Goal: Information Seeking & Learning: Learn about a topic

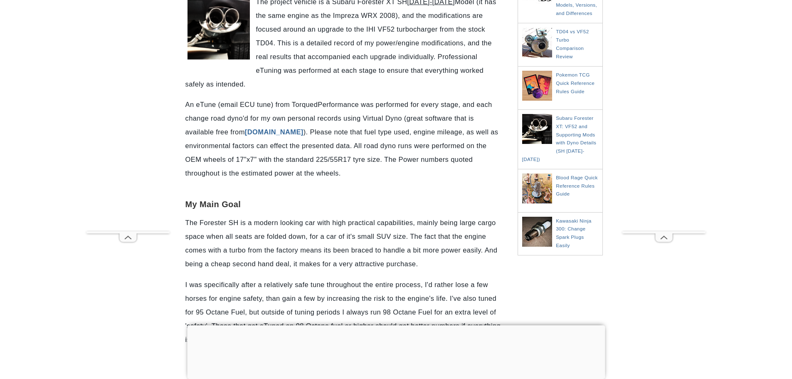
scroll to position [208, 0]
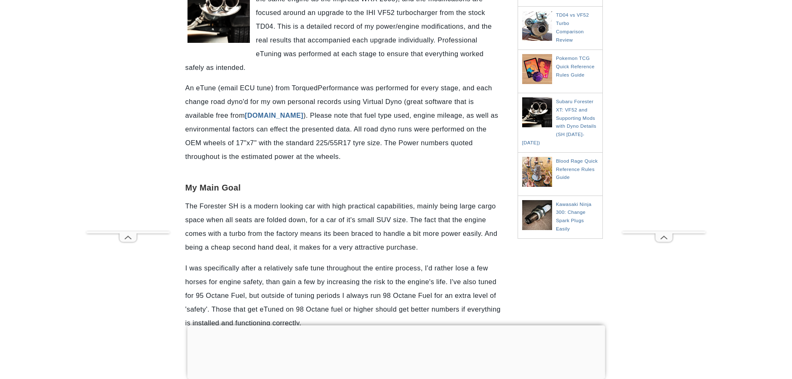
click at [397, 325] on div at bounding box center [396, 325] width 418 height 0
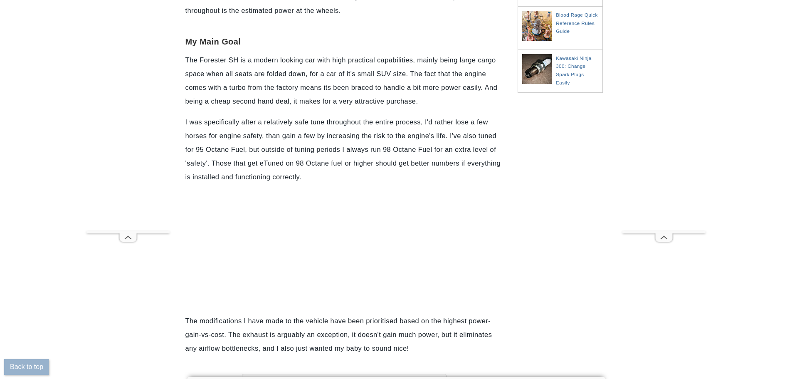
scroll to position [374, 0]
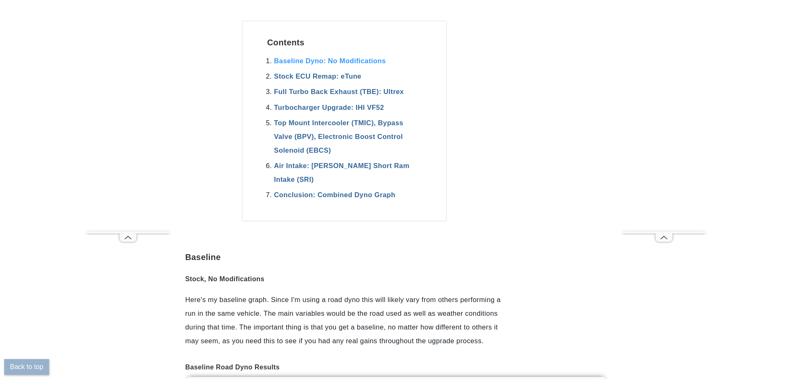
click at [314, 62] on link "Baseline Dyno: No Modifications" at bounding box center [330, 60] width 112 height 7
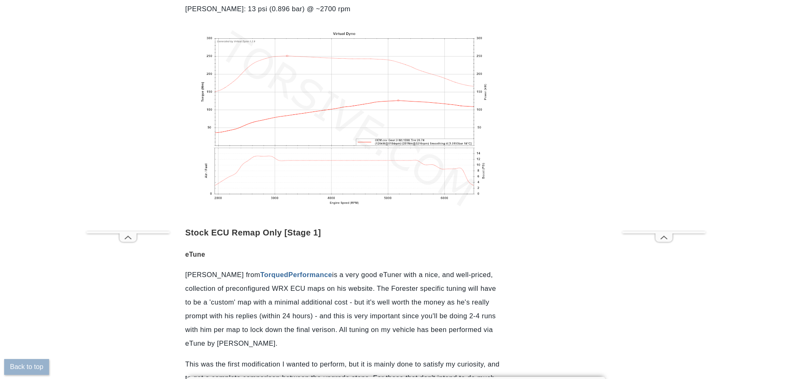
scroll to position [1279, 0]
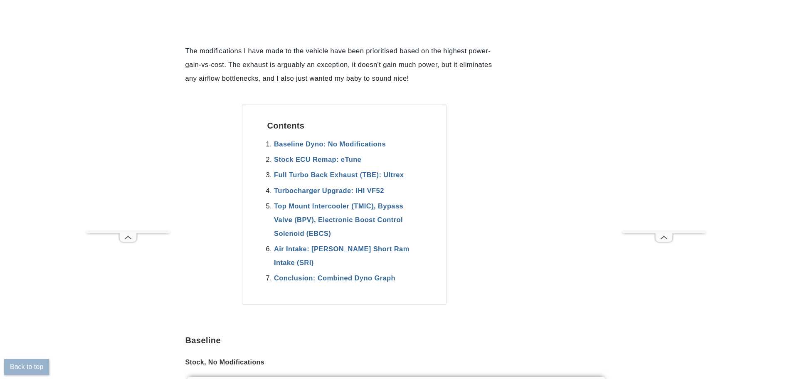
scroll to position [790, 0]
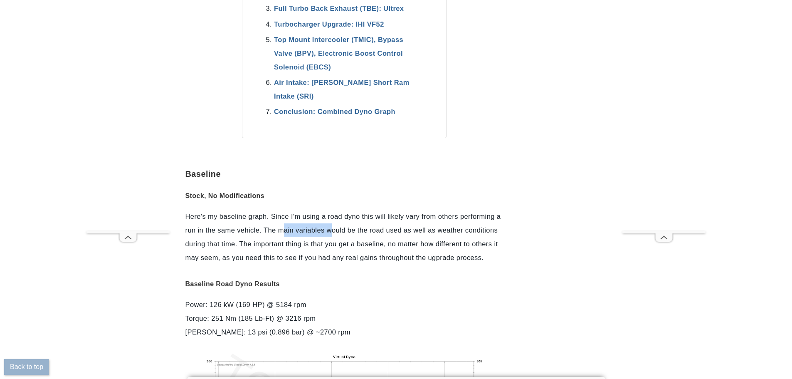
drag, startPoint x: 306, startPoint y: 229, endPoint x: 354, endPoint y: 229, distance: 47.8
click at [336, 229] on p "Here's my baseline graph. Since I'm using a road dyno this will likely vary fro…" at bounding box center [344, 237] width 318 height 55
click at [354, 229] on p "Here's my baseline graph. Since I'm using a road dyno this will likely vary fro…" at bounding box center [344, 237] width 318 height 55
drag, startPoint x: 305, startPoint y: 247, endPoint x: 365, endPoint y: 245, distance: 60.3
click at [363, 245] on p "Here's my baseline graph. Since I'm using a road dyno this will likely vary fro…" at bounding box center [344, 237] width 318 height 55
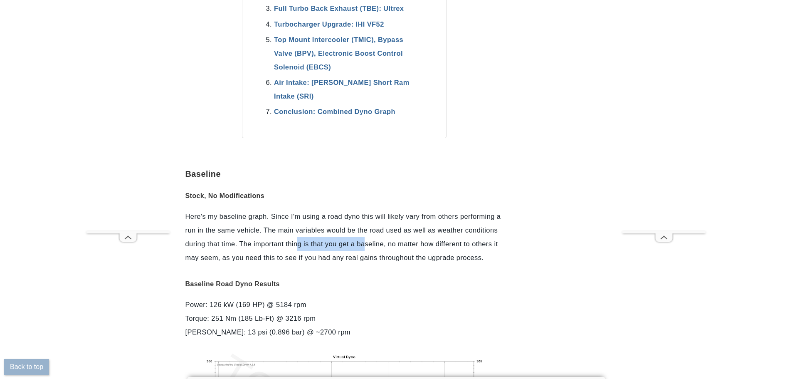
click at [365, 245] on p "Here's my baseline graph. Since I'm using a road dyno this will likely vary fro…" at bounding box center [344, 237] width 318 height 55
drag, startPoint x: 252, startPoint y: 256, endPoint x: 365, endPoint y: 257, distance: 113.1
click at [356, 257] on p "Here's my baseline graph. Since I'm using a road dyno this will likely vary fro…" at bounding box center [344, 237] width 318 height 55
click at [368, 257] on p "Here's my baseline graph. Since I'm using a road dyno this will likely vary fro…" at bounding box center [344, 237] width 318 height 55
drag, startPoint x: 390, startPoint y: 259, endPoint x: 415, endPoint y: 255, distance: 25.0
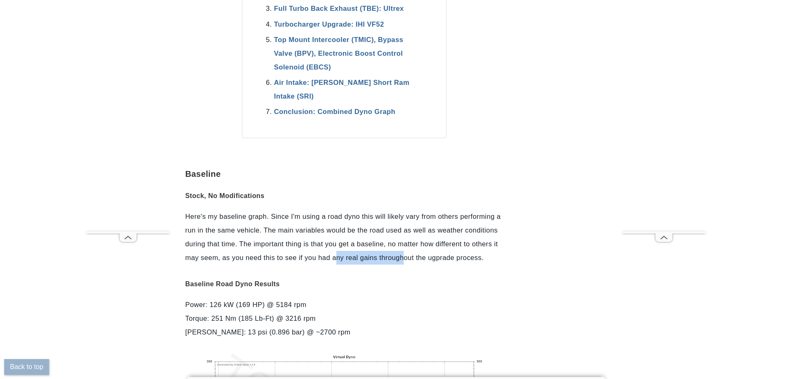
click at [406, 257] on p "Here's my baseline graph. Since I'm using a road dyno this will likely vary fro…" at bounding box center [344, 237] width 318 height 55
click at [417, 254] on p "Here's my baseline graph. Since I'm using a road dyno this will likely vary fro…" at bounding box center [344, 237] width 318 height 55
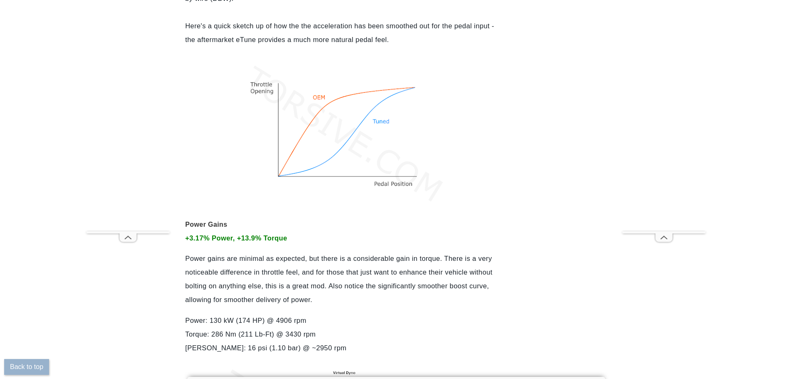
scroll to position [1746, 0]
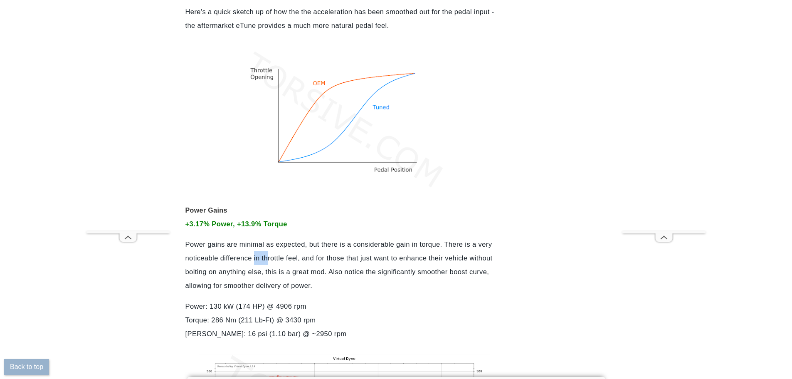
drag, startPoint x: 256, startPoint y: 258, endPoint x: 306, endPoint y: 257, distance: 50.3
click at [306, 257] on p "Power gains are minimal as expected, but there is a considerable gain in torque…" at bounding box center [344, 264] width 318 height 55
click at [312, 257] on p "Power gains are minimal as expected, but there is a considerable gain in torque…" at bounding box center [344, 264] width 318 height 55
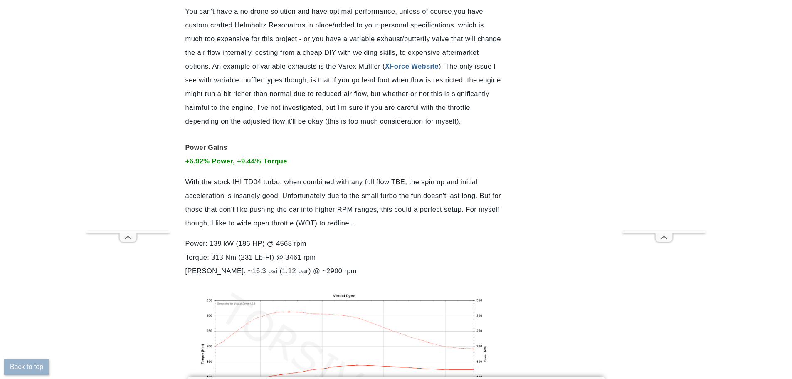
scroll to position [2619, 0]
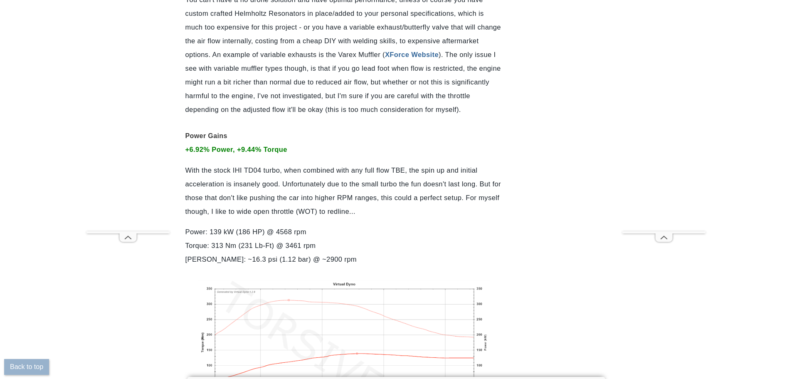
click at [274, 183] on p "With the stock IHI TD04 turbo, when combined with any full flow TBE, the spin u…" at bounding box center [344, 190] width 318 height 55
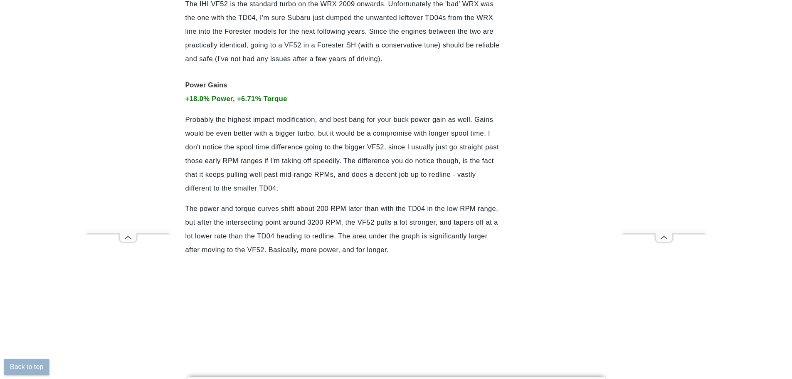
scroll to position [3326, 0]
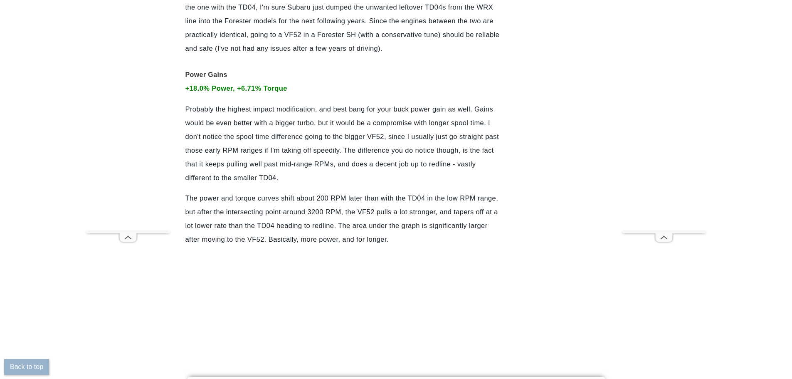
click at [329, 223] on p "The power and torque curves shift about 200 RPM later than with the TD04 in the…" at bounding box center [344, 218] width 318 height 55
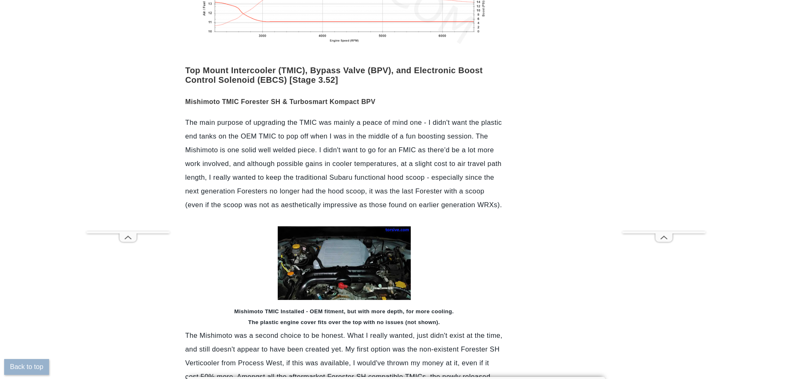
scroll to position [3991, 0]
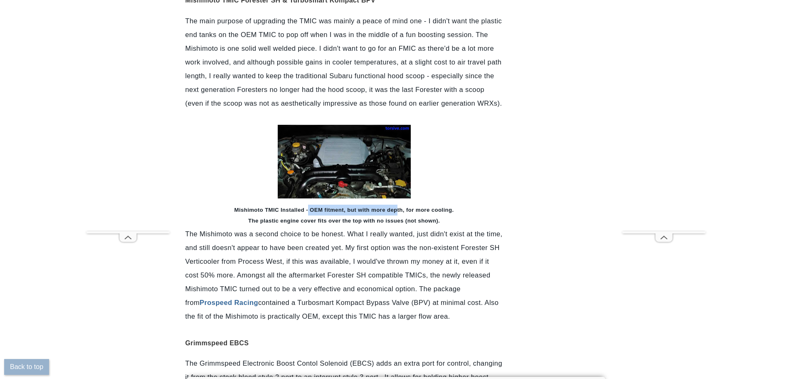
drag, startPoint x: 311, startPoint y: 210, endPoint x: 401, endPoint y: 213, distance: 90.3
click at [401, 213] on td "Mishimoto TMIC Installed - OEM fitment, but with more depth, for more cooling. …" at bounding box center [344, 216] width 318 height 24
drag, startPoint x: 294, startPoint y: 220, endPoint x: 355, endPoint y: 222, distance: 60.7
click at [355, 222] on b "Mishimoto TMIC Installed - OEM fitment, but with more depth, for more cooling. …" at bounding box center [344, 215] width 220 height 17
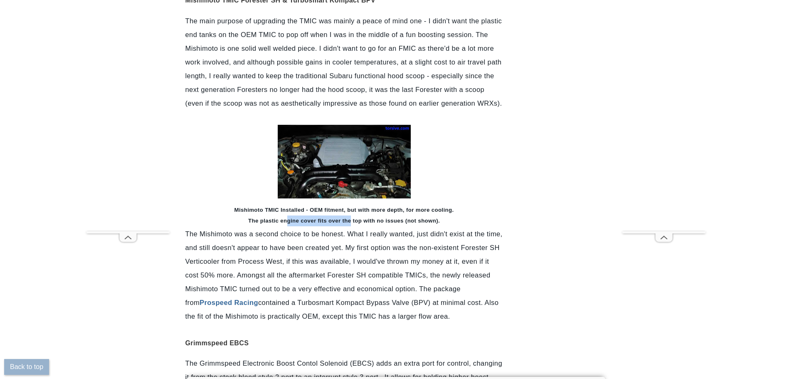
click at [355, 222] on b "Mishimoto TMIC Installed - OEM fitment, but with more depth, for more cooling. …" at bounding box center [344, 215] width 220 height 17
click at [316, 222] on b "Mishimoto TMIC Installed - OEM fitment, but with more depth, for more cooling. …" at bounding box center [344, 215] width 220 height 17
click at [342, 164] on img at bounding box center [344, 162] width 133 height 74
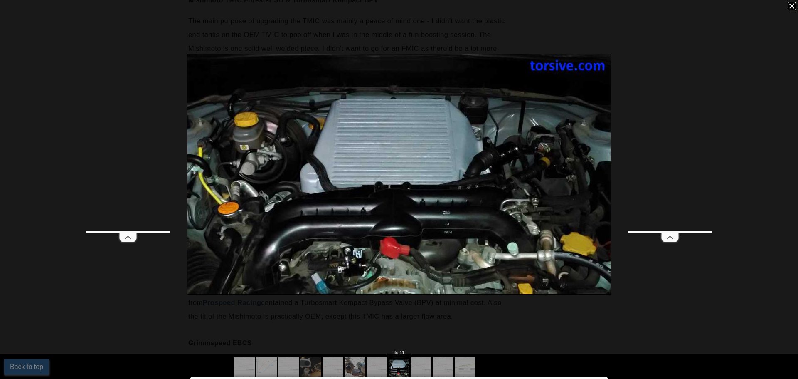
click at [791, 5] on div at bounding box center [792, 6] width 8 height 8
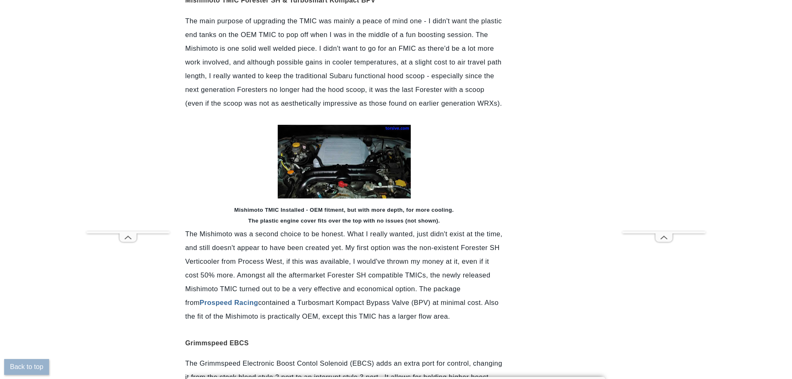
click at [318, 259] on p "The Mishimoto was a second choice to be honest. What I really wanted, just didn…" at bounding box center [344, 220] width 318 height 206
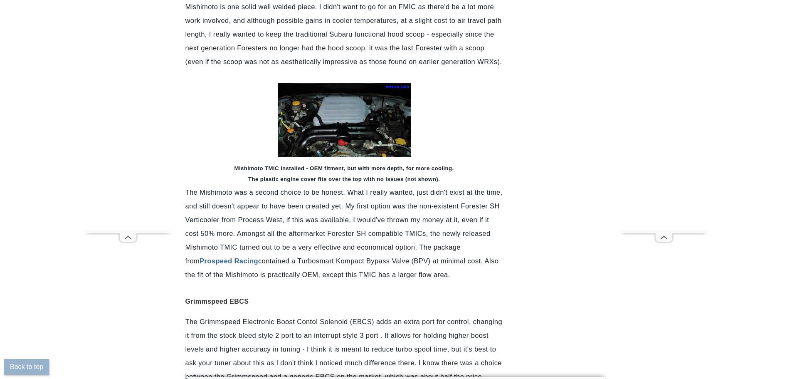
click at [374, 240] on p "The Mishimoto was a second choice to be honest. What I really wanted, just didn…" at bounding box center [344, 178] width 318 height 206
drag, startPoint x: 313, startPoint y: 247, endPoint x: 358, endPoint y: 248, distance: 45.3
click at [358, 248] on p "The Mishimoto was a second choice to be honest. What I really wanted, just didn…" at bounding box center [344, 178] width 318 height 206
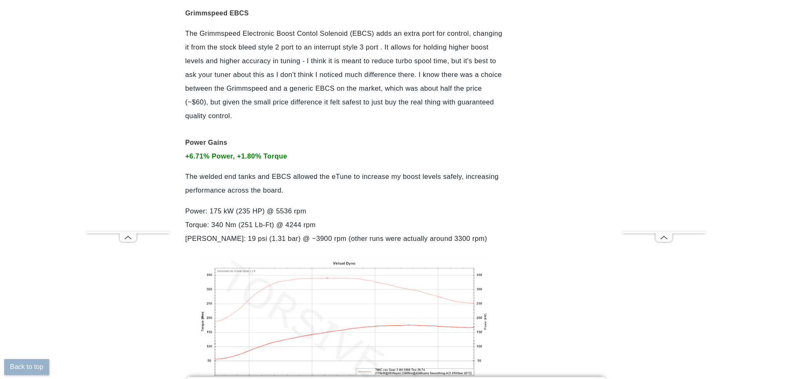
scroll to position [4324, 0]
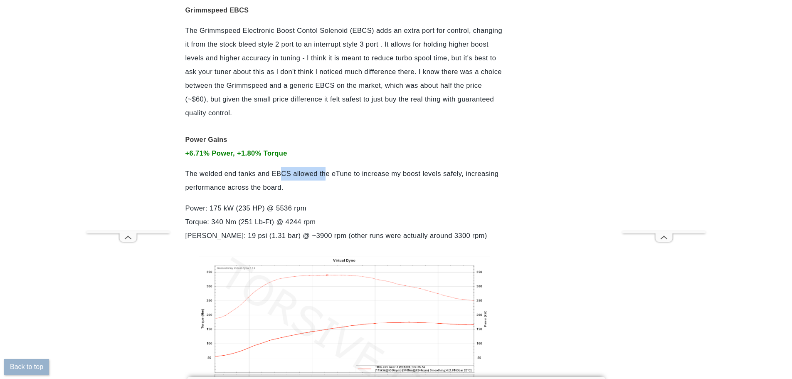
drag, startPoint x: 313, startPoint y: 179, endPoint x: 349, endPoint y: 179, distance: 36.6
click at [344, 179] on p "The welded end tanks and EBCS allowed the eTune to increase my boost levels saf…" at bounding box center [344, 180] width 318 height 27
click at [349, 179] on p "The welded end tanks and EBCS allowed the eTune to increase my boost levels saf…" at bounding box center [344, 180] width 318 height 27
drag, startPoint x: 332, startPoint y: 174, endPoint x: 271, endPoint y: 170, distance: 60.4
click at [296, 173] on p "The welded end tanks and EBCS allowed the eTune to increase my boost levels saf…" at bounding box center [344, 180] width 318 height 27
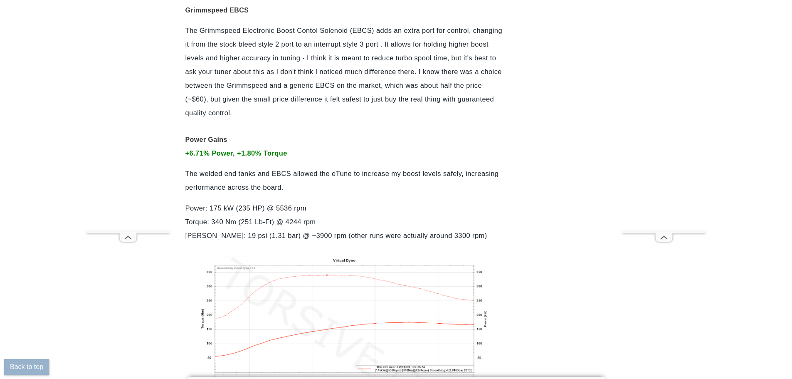
click at [271, 170] on p "The welded end tanks and EBCS allowed the eTune to increase my boost levels saf…" at bounding box center [344, 180] width 318 height 27
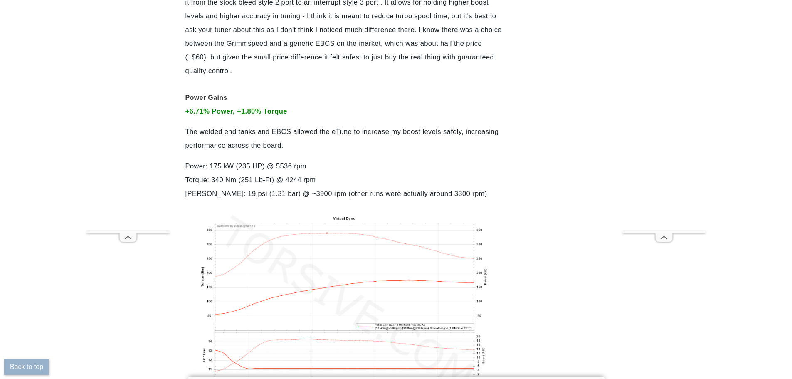
scroll to position [4365, 0]
drag, startPoint x: 235, startPoint y: 166, endPoint x: 256, endPoint y: 167, distance: 20.8
click at [255, 167] on p "Power: 175 kW (235 HP) @ 5536 rpm Torque: 340 Nm (251 Lb-Ft) @ 4244 rpm Max Boo…" at bounding box center [344, 180] width 318 height 41
click at [256, 167] on p "Power: 175 kW (235 HP) @ 5536 rpm Torque: 340 Nm (251 Lb-Ft) @ 4244 rpm Max Boo…" at bounding box center [344, 180] width 318 height 41
drag, startPoint x: 227, startPoint y: 141, endPoint x: 266, endPoint y: 145, distance: 39.2
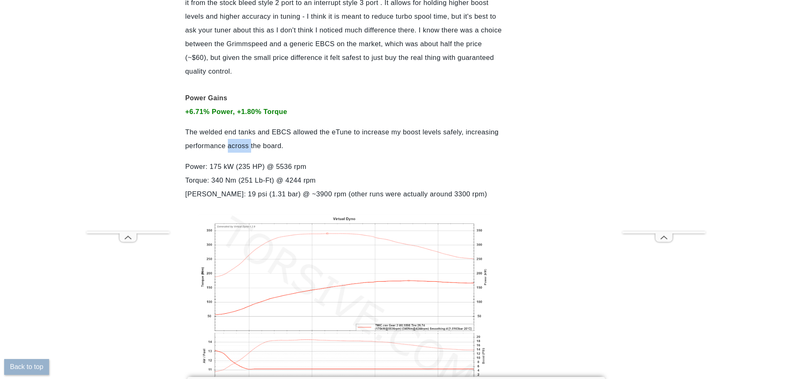
click at [257, 145] on p "The welded end tanks and EBCS allowed the eTune to increase my boost levels saf…" at bounding box center [344, 138] width 318 height 27
click at [266, 145] on p "The welded end tanks and EBCS allowed the eTune to increase my boost levels saf…" at bounding box center [344, 138] width 318 height 27
drag, startPoint x: 289, startPoint y: 144, endPoint x: 240, endPoint y: 147, distance: 48.3
click at [247, 148] on p "The welded end tanks and EBCS allowed the eTune to increase my boost levels saf…" at bounding box center [344, 138] width 318 height 27
click at [237, 146] on p "The welded end tanks and EBCS allowed the eTune to increase my boost levels saf…" at bounding box center [344, 138] width 318 height 27
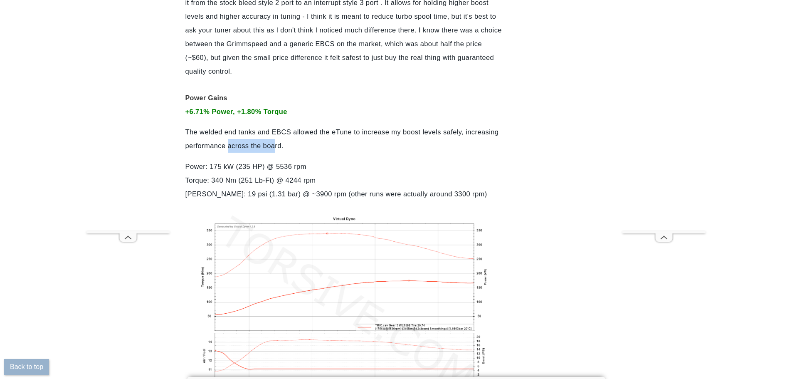
drag, startPoint x: 228, startPoint y: 147, endPoint x: 301, endPoint y: 145, distance: 72.4
click at [294, 145] on p "The welded end tanks and EBCS allowed the eTune to increase my boost levels saf…" at bounding box center [344, 138] width 318 height 27
click at [301, 145] on p "The welded end tanks and EBCS allowed the eTune to increase my boost levels saf…" at bounding box center [344, 138] width 318 height 27
drag, startPoint x: 310, startPoint y: 135, endPoint x: 390, endPoint y: 138, distance: 80.7
click at [388, 138] on p "The welded end tanks and EBCS allowed the eTune to increase my boost levels saf…" at bounding box center [344, 138] width 318 height 27
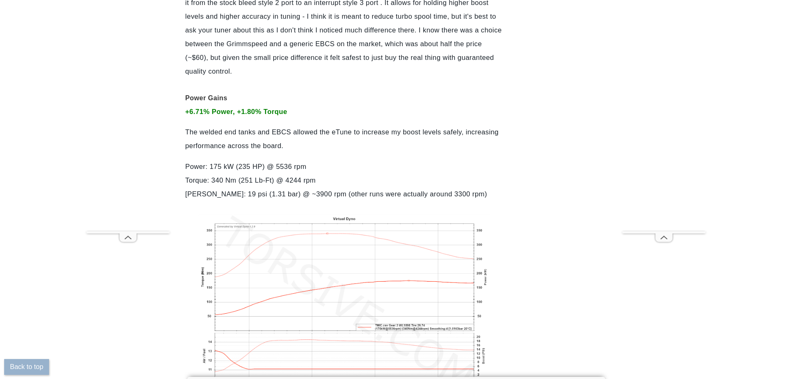
click at [390, 137] on p "The welded end tanks and EBCS allowed the eTune to increase my boost levels saf…" at bounding box center [344, 138] width 318 height 27
drag, startPoint x: 338, startPoint y: 135, endPoint x: 392, endPoint y: 133, distance: 54.5
click at [385, 134] on p "The welded end tanks and EBCS allowed the eTune to increase my boost levels saf…" at bounding box center [344, 138] width 318 height 27
click at [392, 133] on p "The welded end tanks and EBCS allowed the eTune to increase my boost levels saf…" at bounding box center [344, 138] width 318 height 27
click at [320, 136] on p "The welded end tanks and EBCS allowed the eTune to increase my boost levels saf…" at bounding box center [344, 138] width 318 height 27
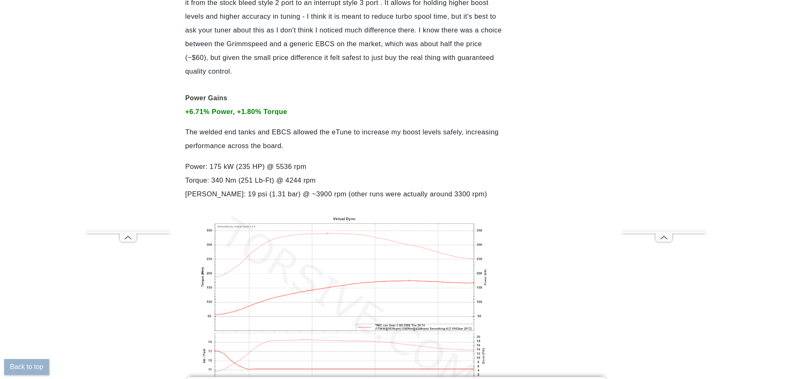
click at [315, 136] on p "The welded end tanks and EBCS allowed the eTune to increase my boost levels saf…" at bounding box center [344, 138] width 318 height 27
drag, startPoint x: 321, startPoint y: 131, endPoint x: 386, endPoint y: 133, distance: 65.3
click at [383, 133] on p "The welded end tanks and EBCS allowed the eTune to increase my boost levels saf…" at bounding box center [344, 138] width 318 height 27
click at [386, 133] on p "The welded end tanks and EBCS allowed the eTune to increase my boost levels saf…" at bounding box center [344, 138] width 318 height 27
drag, startPoint x: 335, startPoint y: 137, endPoint x: 308, endPoint y: 134, distance: 26.7
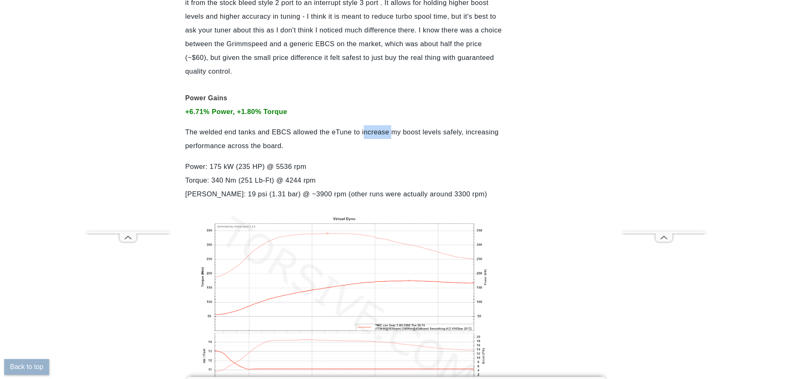
click at [314, 136] on p "The welded end tanks and EBCS allowed the eTune to increase my boost levels saf…" at bounding box center [344, 138] width 318 height 27
click at [308, 134] on p "The welded end tanks and EBCS allowed the eTune to increase my boost levels saf…" at bounding box center [344, 138] width 318 height 27
drag, startPoint x: 342, startPoint y: 131, endPoint x: 408, endPoint y: 133, distance: 65.7
click at [389, 133] on p "The welded end tanks and EBCS allowed the eTune to increase my boost levels saf…" at bounding box center [344, 138] width 318 height 27
click at [408, 133] on p "The welded end tanks and EBCS allowed the eTune to increase my boost levels saf…" at bounding box center [344, 138] width 318 height 27
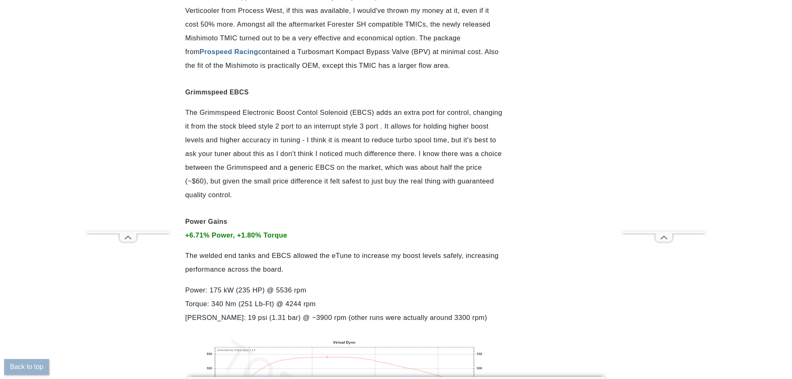
scroll to position [4282, 0]
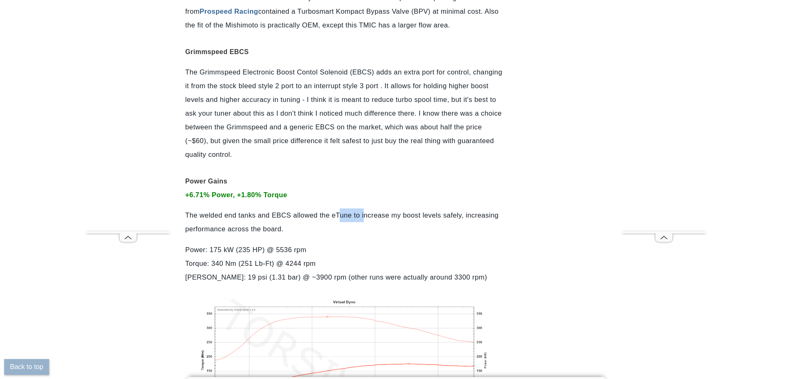
drag, startPoint x: 338, startPoint y: 211, endPoint x: 404, endPoint y: 214, distance: 66.2
click at [379, 213] on p "The welded end tanks and EBCS allowed the eTune to increase my boost levels saf…" at bounding box center [344, 221] width 318 height 27
click at [408, 215] on p "The welded end tanks and EBCS allowed the eTune to increase my boost levels saf…" at bounding box center [344, 221] width 318 height 27
drag, startPoint x: 292, startPoint y: 223, endPoint x: 327, endPoint y: 225, distance: 35.0
click at [327, 225] on p "The welded end tanks and EBCS allowed the eTune to increase my boost levels saf…" at bounding box center [344, 221] width 318 height 27
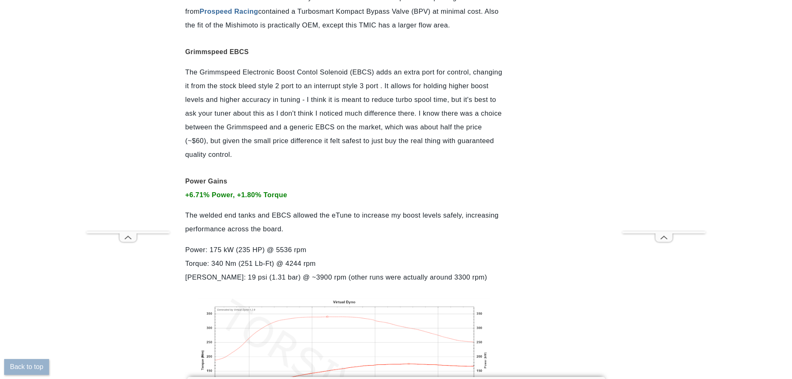
click at [327, 220] on p "The welded end tanks and EBCS allowed the eTune to increase my boost levels saf…" at bounding box center [344, 221] width 318 height 27
drag, startPoint x: 327, startPoint y: 219, endPoint x: 377, endPoint y: 214, distance: 50.6
click at [377, 214] on p "The welded end tanks and EBCS allowed the eTune to increase my boost levels saf…" at bounding box center [344, 221] width 318 height 27
click at [385, 214] on p "The welded end tanks and EBCS allowed the eTune to increase my boost levels saf…" at bounding box center [344, 221] width 318 height 27
drag, startPoint x: 310, startPoint y: 217, endPoint x: 367, endPoint y: 217, distance: 56.5
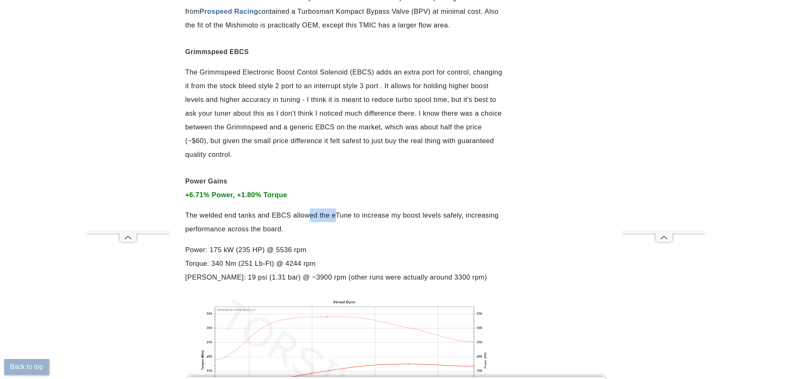
click at [348, 217] on p "The welded end tanks and EBCS allowed the eTune to increase my boost levels saf…" at bounding box center [344, 221] width 318 height 27
click at [367, 217] on p "The welded end tanks and EBCS allowed the eTune to increase my boost levels saf…" at bounding box center [344, 221] width 318 height 27
click at [400, 217] on p "The welded end tanks and EBCS allowed the eTune to increase my boost levels saf…" at bounding box center [344, 221] width 318 height 27
click at [410, 217] on p "The welded end tanks and EBCS allowed the eTune to increase my boost levels saf…" at bounding box center [344, 221] width 318 height 27
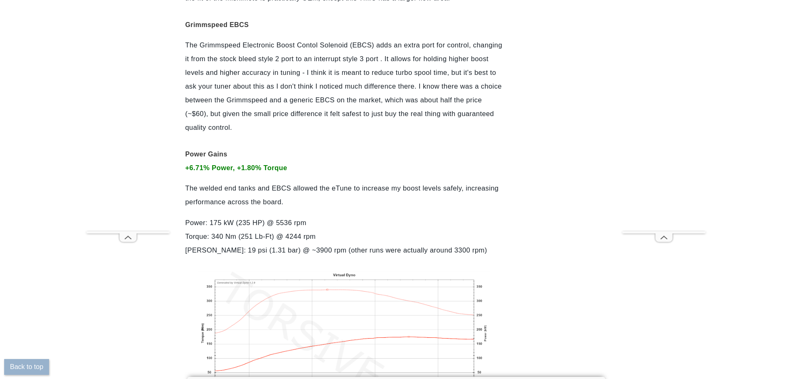
scroll to position [4324, 0]
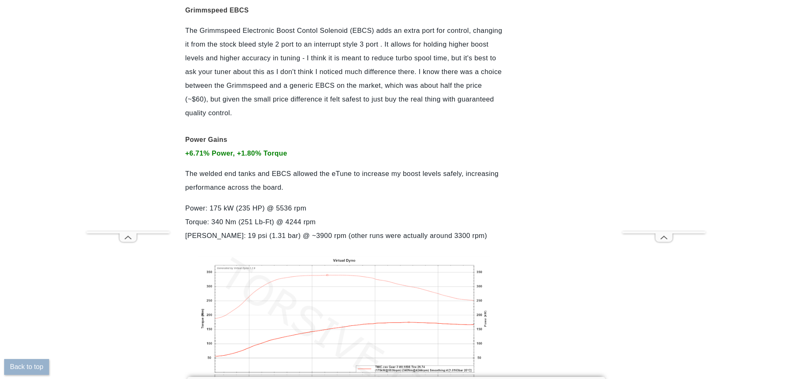
drag, startPoint x: 248, startPoint y: 183, endPoint x: 306, endPoint y: 182, distance: 57.8
click at [299, 183] on p "The welded end tanks and EBCS allowed the eTune to increase my boost levels saf…" at bounding box center [344, 180] width 318 height 27
click at [306, 182] on p "The welded end tanks and EBCS allowed the eTune to increase my boost levels saf…" at bounding box center [344, 180] width 318 height 27
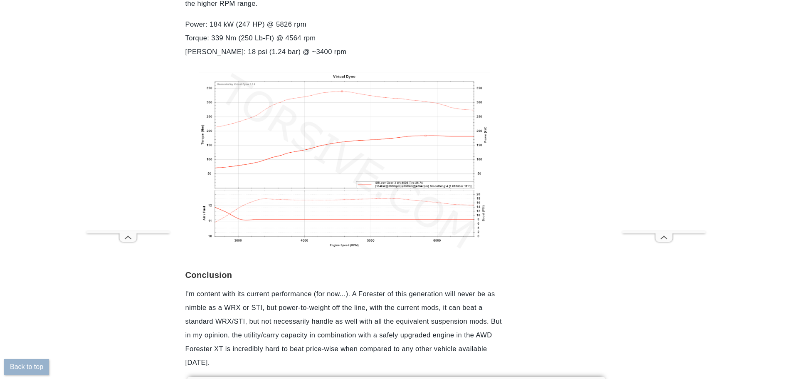
scroll to position [5155, 0]
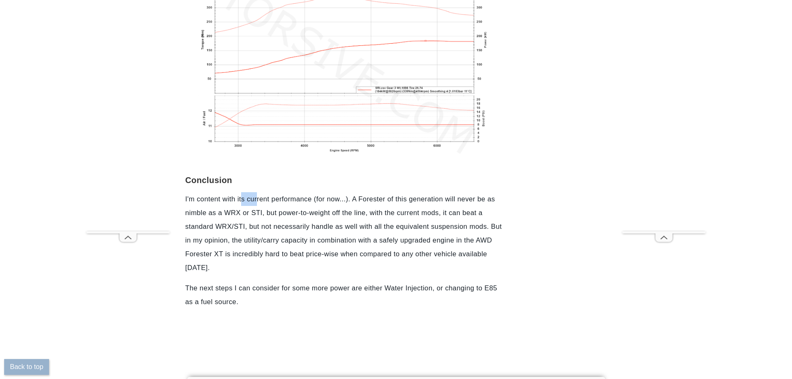
drag, startPoint x: 242, startPoint y: 198, endPoint x: 273, endPoint y: 198, distance: 30.8
click at [266, 197] on p "I'm content with its current performance (for now...). A Forester of this gener…" at bounding box center [344, 233] width 318 height 82
click at [273, 198] on p "I'm content with its current performance (for now...). A Forester of this gener…" at bounding box center [344, 233] width 318 height 82
click at [331, 216] on p "I'm content with its current performance (for now...). A Forester of this gener…" at bounding box center [344, 233] width 318 height 82
click at [337, 216] on p "I'm content with its current performance (for now...). A Forester of this gener…" at bounding box center [344, 233] width 318 height 82
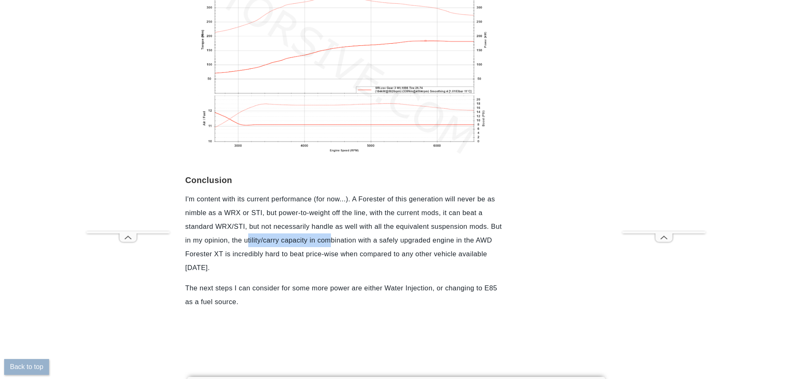
drag, startPoint x: 300, startPoint y: 244, endPoint x: 346, endPoint y: 242, distance: 46.2
click at [340, 243] on p "I'm content with its current performance (for now...). A Forester of this gener…" at bounding box center [344, 233] width 318 height 82
click at [346, 242] on p "I'm content with its current performance (for now...). A Forester of this gener…" at bounding box center [344, 233] width 318 height 82
click at [388, 244] on p "I'm content with its current performance (for now...). A Forester of this gener…" at bounding box center [344, 233] width 318 height 82
click at [403, 244] on p "I'm content with its current performance (for now...). A Forester of this gener…" at bounding box center [344, 233] width 318 height 82
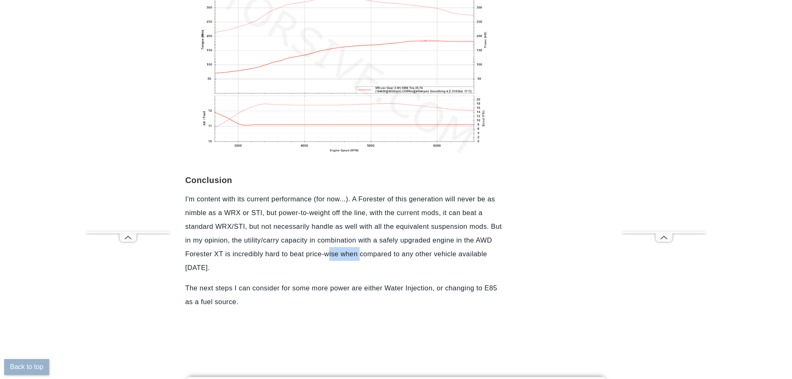
drag, startPoint x: 329, startPoint y: 252, endPoint x: 392, endPoint y: 259, distance: 63.1
click at [381, 257] on p "I'm content with its current performance (for now...). A Forester of this gener…" at bounding box center [344, 233] width 318 height 82
click at [392, 259] on p "I'm content with its current performance (for now...). A Forester of this gener…" at bounding box center [344, 233] width 318 height 82
drag, startPoint x: 298, startPoint y: 290, endPoint x: 375, endPoint y: 294, distance: 77.4
click at [363, 294] on p "The next steps I can consider for some more power are either Water Injection, o…" at bounding box center [344, 294] width 318 height 27
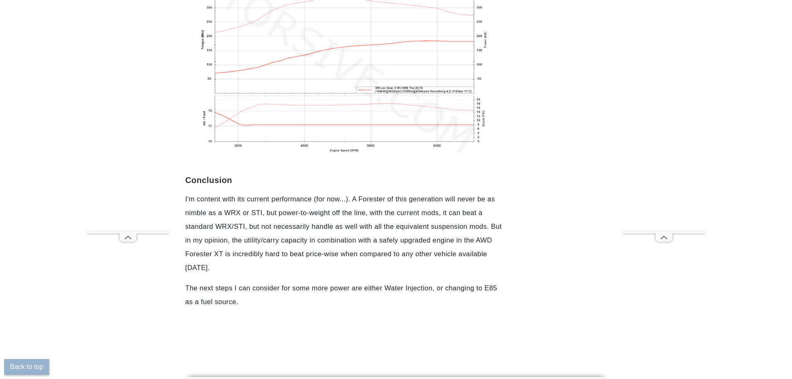
click at [375, 294] on p "The next steps I can consider for some more power are either Water Injection, o…" at bounding box center [344, 294] width 318 height 27
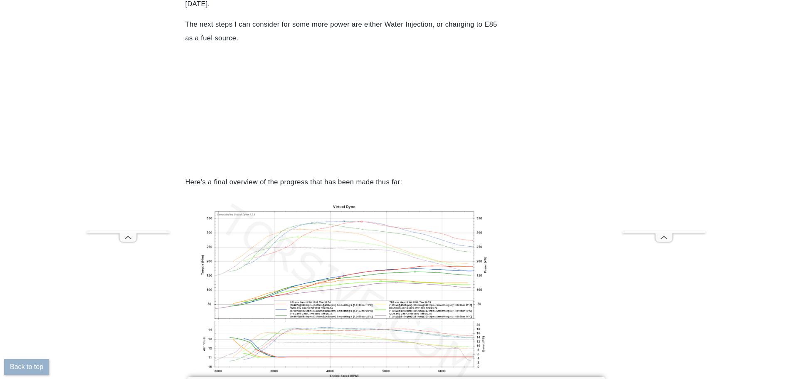
scroll to position [5530, 0]
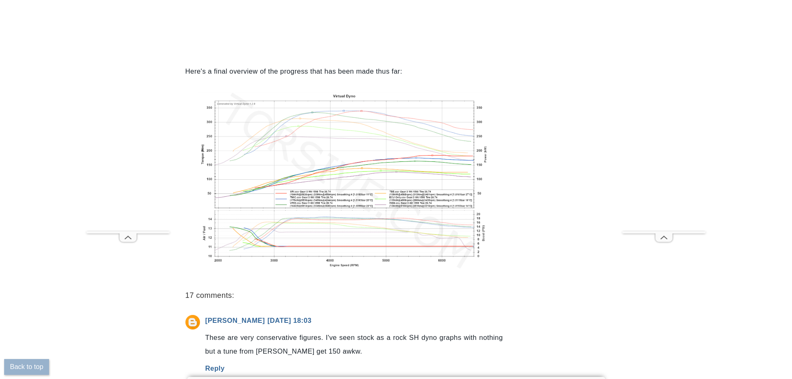
click at [318, 183] on img at bounding box center [344, 180] width 291 height 177
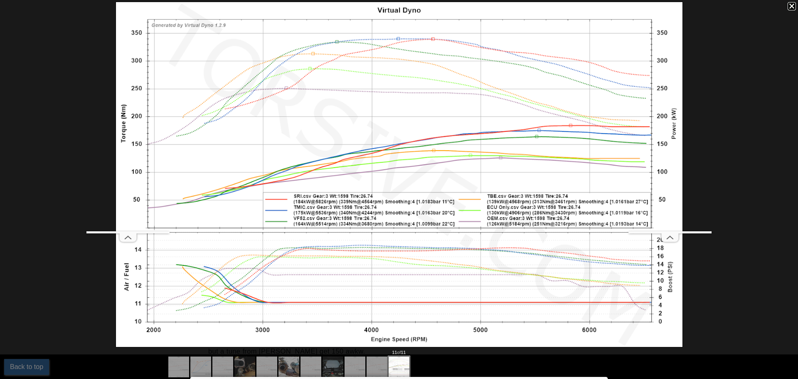
click at [792, 7] on div at bounding box center [792, 6] width 8 height 8
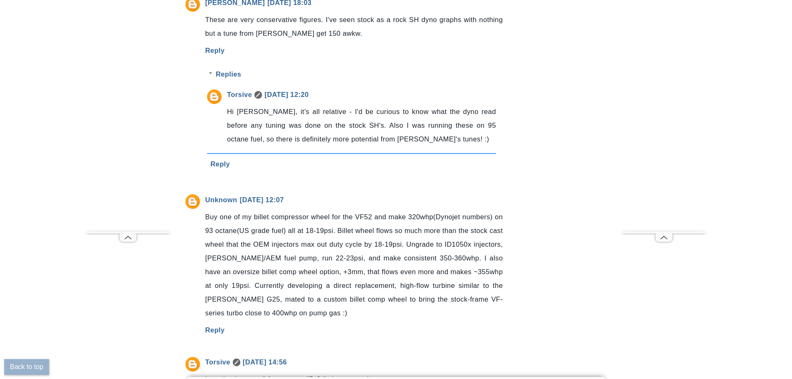
scroll to position [5862, 0]
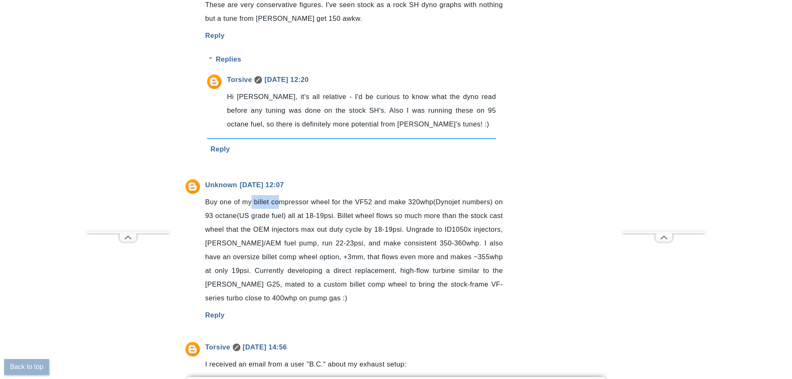
drag, startPoint x: 255, startPoint y: 203, endPoint x: 306, endPoint y: 206, distance: 51.6
click at [305, 206] on p "Buy one of my billet compressor wheel for the VF52 and make 320whp(Dynojet numb…" at bounding box center [354, 250] width 298 height 110
click at [310, 206] on p "Buy one of my billet compressor wheel for the VF52 and make 320whp(Dynojet numb…" at bounding box center [354, 250] width 298 height 110
drag, startPoint x: 297, startPoint y: 216, endPoint x: 352, endPoint y: 220, distance: 54.6
click at [352, 220] on p "Buy one of my billet compressor wheel for the VF52 and make 320whp(Dynojet numb…" at bounding box center [354, 250] width 298 height 110
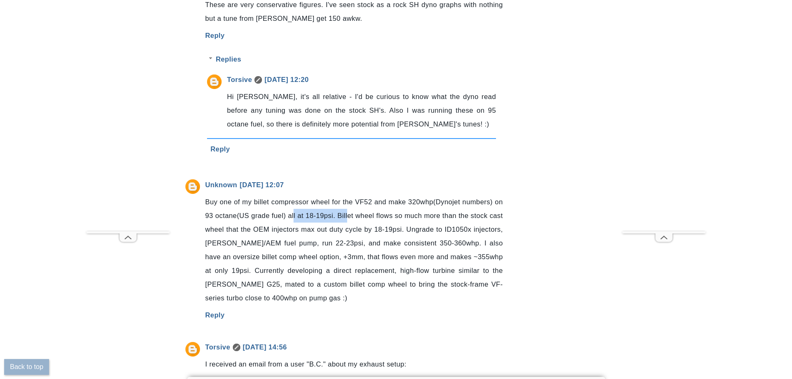
click at [352, 220] on p "Buy one of my billet compressor wheel for the VF52 and make 320whp(Dynojet numb…" at bounding box center [354, 250] width 298 height 110
click at [343, 227] on p "Buy one of my billet compressor wheel for the VF52 and make 320whp(Dynojet numb…" at bounding box center [354, 250] width 298 height 110
click at [344, 227] on p "Buy one of my billet compressor wheel for the VF52 and make 320whp(Dynojet numb…" at bounding box center [354, 250] width 298 height 110
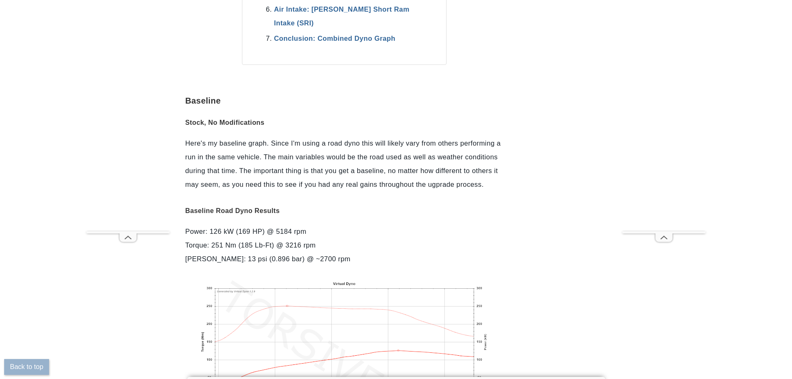
scroll to position [878, 0]
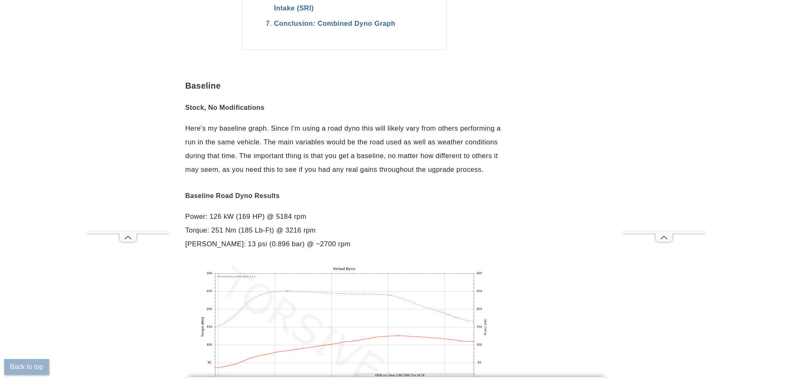
click at [319, 164] on p "Here's my baseline graph. Since I'm using a road dyno this will likely vary fro…" at bounding box center [344, 148] width 318 height 55
drag, startPoint x: 317, startPoint y: 159, endPoint x: 331, endPoint y: 156, distance: 14.1
click at [330, 156] on p "Here's my baseline graph. Since I'm using a road dyno this will likely vary fro…" at bounding box center [344, 148] width 318 height 55
click at [334, 156] on p "Here's my baseline graph. Since I'm using a road dyno this will likely vary fro…" at bounding box center [344, 148] width 318 height 55
drag, startPoint x: 327, startPoint y: 155, endPoint x: 321, endPoint y: 156, distance: 5.8
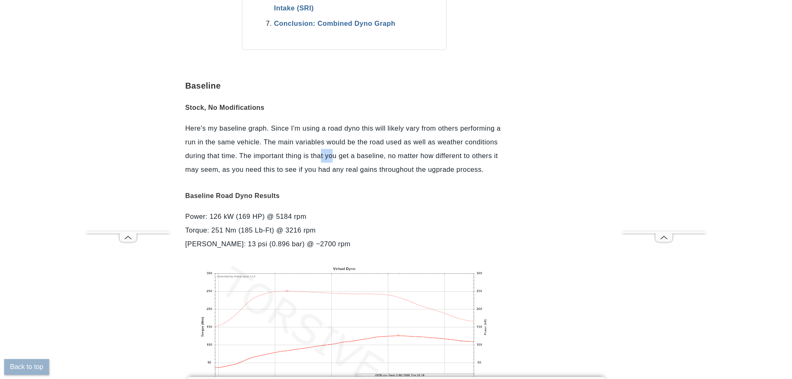
click at [321, 156] on p "Here's my baseline graph. Since I'm using a road dyno this will likely vary fro…" at bounding box center [344, 148] width 318 height 55
drag, startPoint x: 327, startPoint y: 157, endPoint x: 308, endPoint y: 154, distance: 19.3
click at [311, 155] on p "Here's my baseline graph. Since I'm using a road dyno this will likely vary fro…" at bounding box center [344, 148] width 318 height 55
click at [304, 154] on p "Here's my baseline graph. Since I'm using a road dyno this will likely vary fro…" at bounding box center [344, 148] width 318 height 55
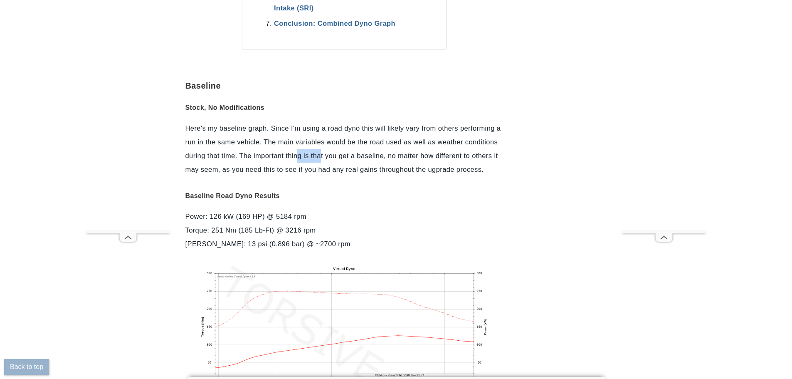
drag, startPoint x: 297, startPoint y: 153, endPoint x: 345, endPoint y: 154, distance: 47.4
click at [345, 154] on p "Here's my baseline graph. Since I'm using a road dyno this will likely vary fro…" at bounding box center [344, 148] width 318 height 55
click at [346, 154] on p "Here's my baseline graph. Since I'm using a road dyno this will likely vary fro…" at bounding box center [344, 148] width 318 height 55
drag, startPoint x: 339, startPoint y: 154, endPoint x: 298, endPoint y: 145, distance: 41.8
click at [298, 145] on p "Here's my baseline graph. Since I'm using a road dyno this will likely vary fro…" at bounding box center [344, 148] width 318 height 55
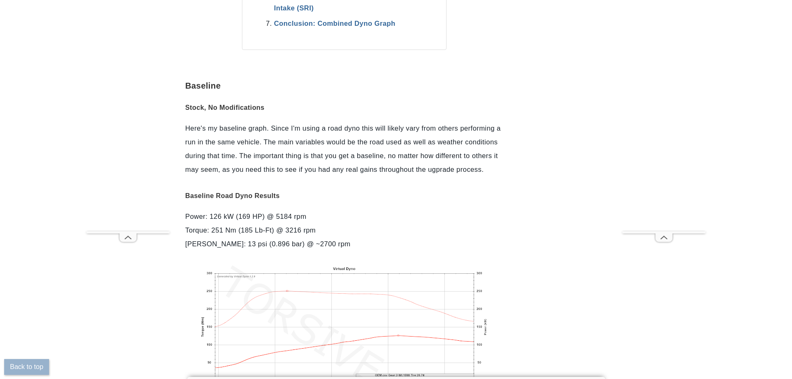
click at [285, 140] on p "Here's my baseline graph. Since I'm using a road dyno this will likely vary fro…" at bounding box center [344, 148] width 318 height 55
click at [282, 140] on p "Here's my baseline graph. Since I'm using a road dyno this will likely vary fro…" at bounding box center [344, 148] width 318 height 55
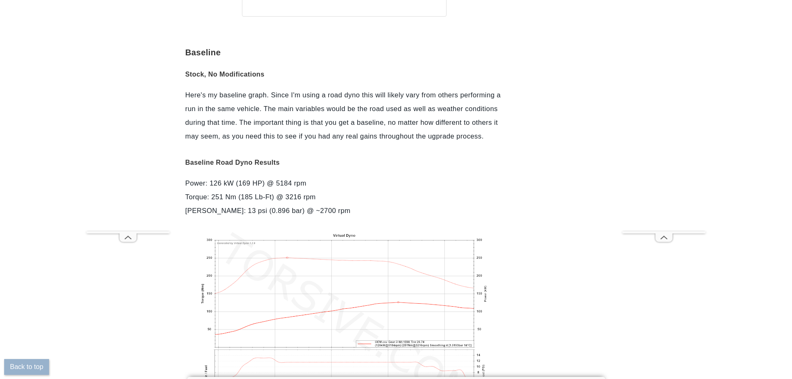
scroll to position [1003, 0]
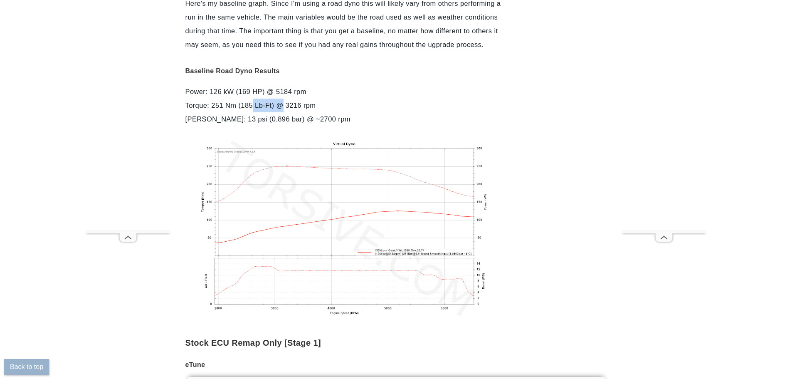
drag, startPoint x: 253, startPoint y: 107, endPoint x: 281, endPoint y: 106, distance: 27.9
click at [281, 106] on p "Power: 126 kW (169 HP) @ 5184 rpm Torque: 251 Nm (185 Lb-Ft) @ 3216 rpm Max Boo…" at bounding box center [344, 105] width 318 height 41
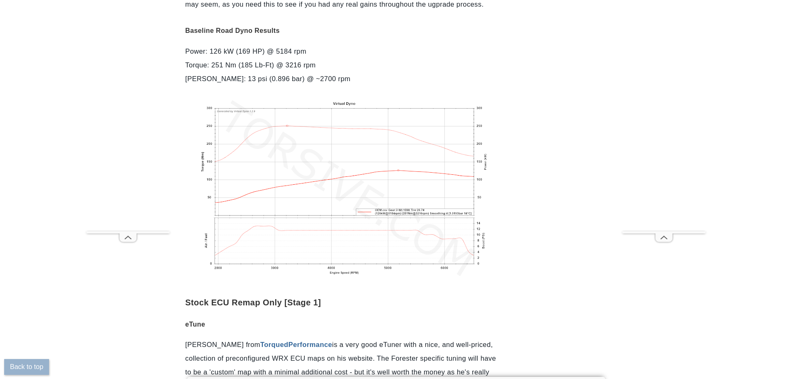
scroll to position [1169, 0]
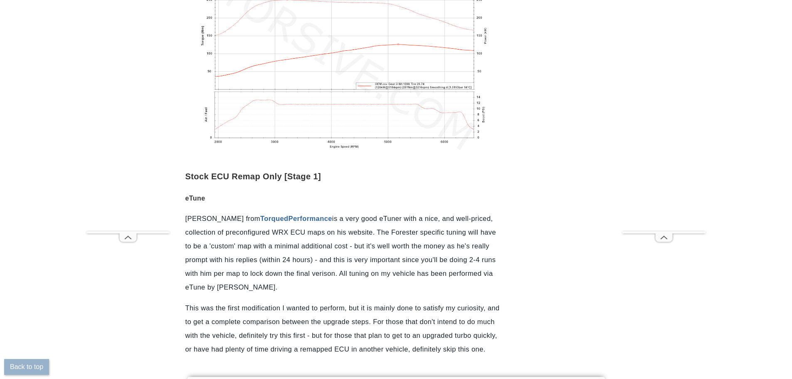
click at [279, 175] on h2 "Stock ECU Remap Only [Stage 1]" at bounding box center [344, 170] width 318 height 22
drag, startPoint x: 289, startPoint y: 177, endPoint x: 309, endPoint y: 177, distance: 20.0
click at [301, 177] on h2 "Stock ECU Remap Only [Stage 1]" at bounding box center [344, 170] width 318 height 22
click at [311, 177] on h2 "Stock ECU Remap Only [Stage 1]" at bounding box center [344, 170] width 318 height 22
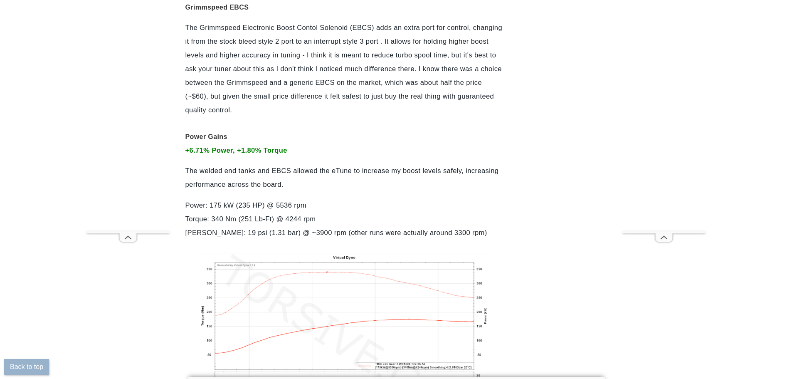
scroll to position [4370, 0]
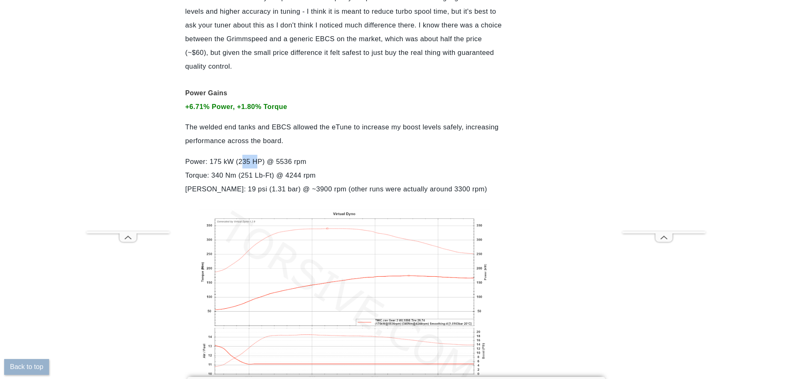
drag, startPoint x: 251, startPoint y: 162, endPoint x: 259, endPoint y: 160, distance: 8.1
click at [258, 160] on p "Power: 175 kW (235 HP) @ 5536 rpm Torque: 340 Nm (251 Lb-Ft) @ 4244 rpm Max Boo…" at bounding box center [344, 175] width 318 height 41
click at [259, 160] on p "Power: 175 kW (235 HP) @ 5536 rpm Torque: 340 Nm (251 Lb-Ft) @ 4244 rpm Max Boo…" at bounding box center [344, 175] width 318 height 41
drag, startPoint x: 256, startPoint y: 161, endPoint x: 241, endPoint y: 161, distance: 15.4
click at [241, 162] on p "Power: 175 kW (235 HP) @ 5536 rpm Torque: 340 Nm (251 Lb-Ft) @ 4244 rpm Max Boo…" at bounding box center [344, 175] width 318 height 41
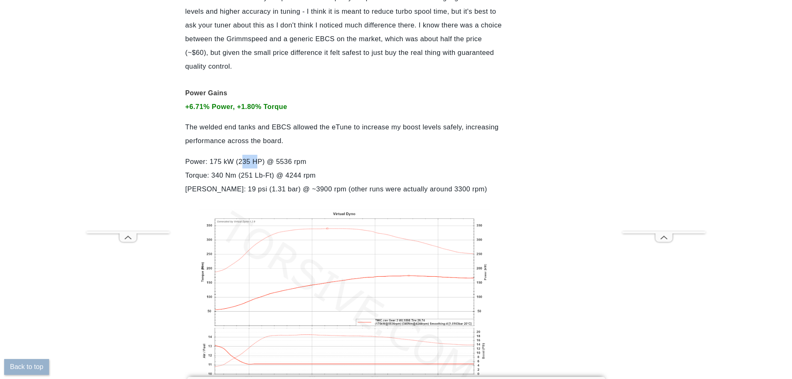
click at [241, 161] on p "Power: 175 kW (235 HP) @ 5536 rpm Torque: 340 Nm (251 Lb-Ft) @ 4244 rpm Max Boo…" at bounding box center [344, 175] width 318 height 41
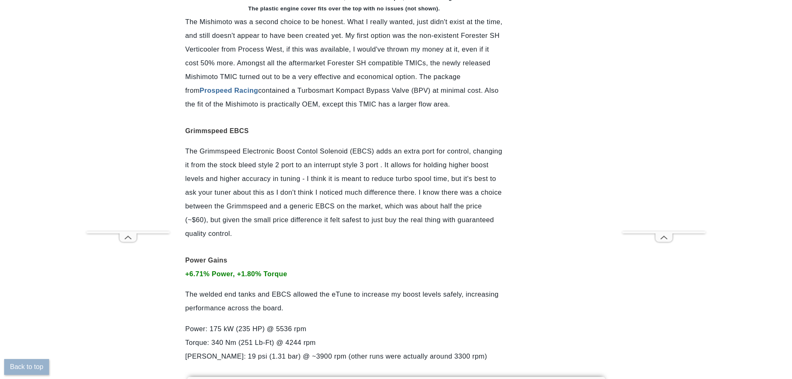
scroll to position [4204, 0]
drag, startPoint x: 219, startPoint y: 129, endPoint x: 237, endPoint y: 129, distance: 18.7
click at [237, 129] on h3 "Grimmspeed EBCS" at bounding box center [344, 127] width 318 height 20
click at [237, 128] on h3 "Grimmspeed EBCS" at bounding box center [344, 127] width 318 height 20
drag, startPoint x: 269, startPoint y: 190, endPoint x: 328, endPoint y: 191, distance: 59.0
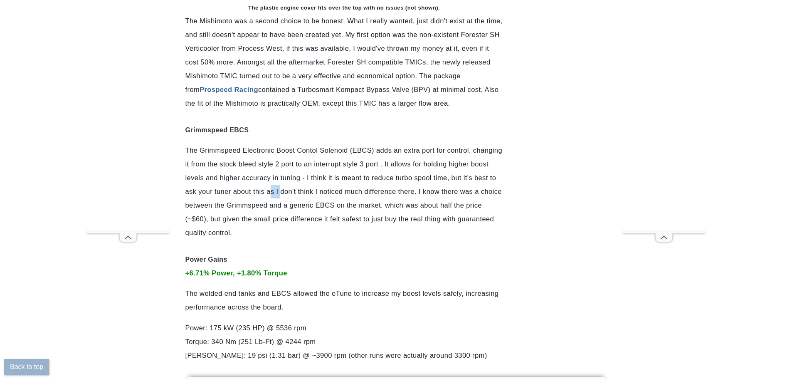
click at [316, 191] on p "The Grimmspeed Electronic Boost Contol Solenoid (EBCS) adds an extra port for c…" at bounding box center [344, 191] width 318 height 96
click at [328, 191] on p "The Grimmspeed Electronic Boost Contol Solenoid (EBCS) adds an extra port for c…" at bounding box center [344, 191] width 318 height 96
